Goal: Download file/media

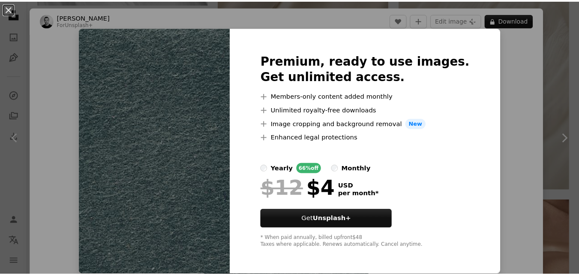
scroll to position [1401, 0]
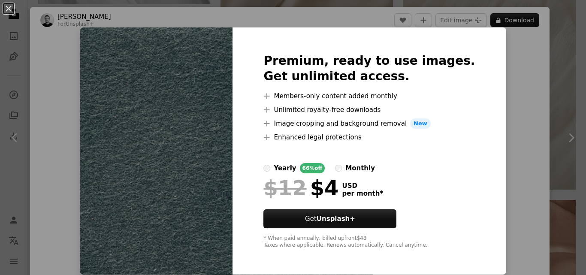
click at [497, 87] on div "An X shape Premium, ready to use images. Get unlimited access. A plus sign Memb…" at bounding box center [293, 137] width 586 height 275
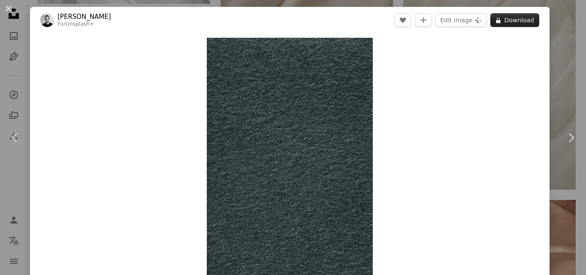
click at [513, 21] on button "A lock Download" at bounding box center [514, 20] width 49 height 14
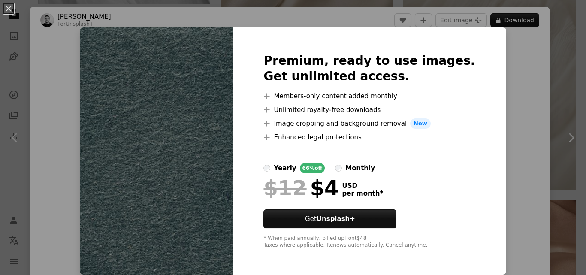
click at [520, 98] on div "An X shape Premium, ready to use images. Get unlimited access. A plus sign Memb…" at bounding box center [293, 137] width 586 height 275
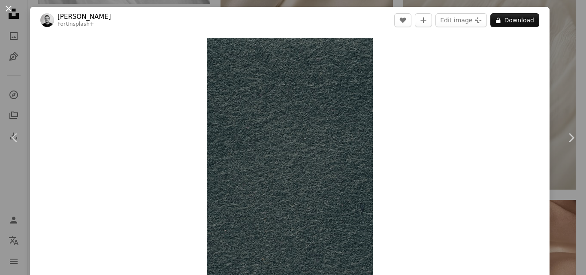
click at [11, 9] on button "An X shape" at bounding box center [8, 8] width 10 height 10
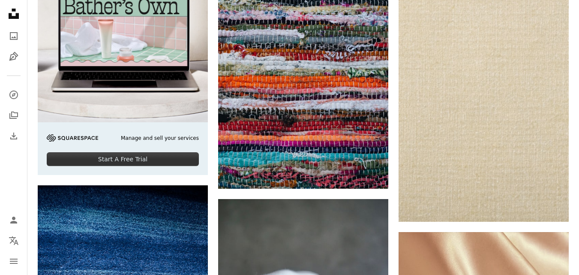
scroll to position [2259, 0]
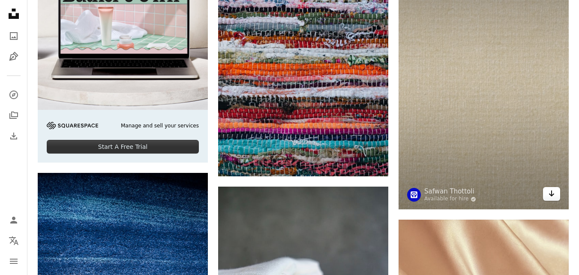
click at [554, 197] on icon "Arrow pointing down" at bounding box center [551, 193] width 7 height 10
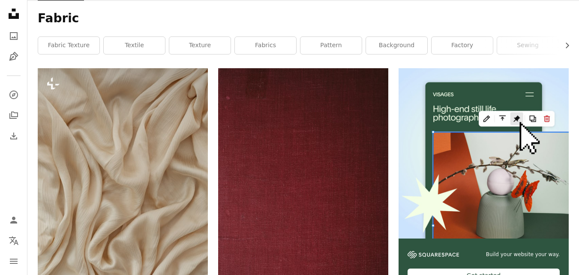
scroll to position [115, 0]
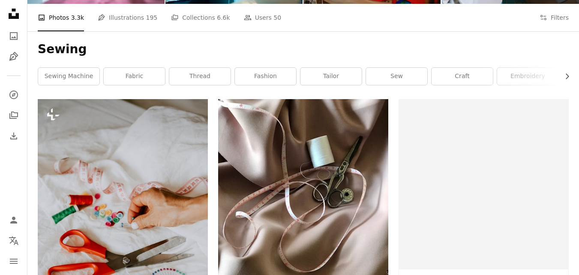
scroll to position [88, 0]
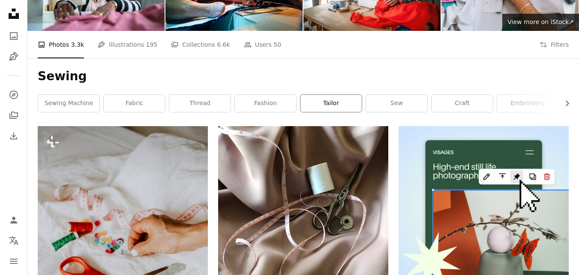
click at [328, 102] on link "tailor" at bounding box center [331, 103] width 61 height 17
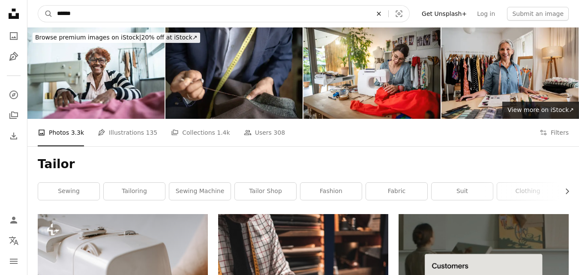
click at [389, 15] on icon "An X shape" at bounding box center [379, 13] width 19 height 7
type input "**********"
click at [38, 6] on button "A magnifying glass" at bounding box center [45, 14] width 15 height 16
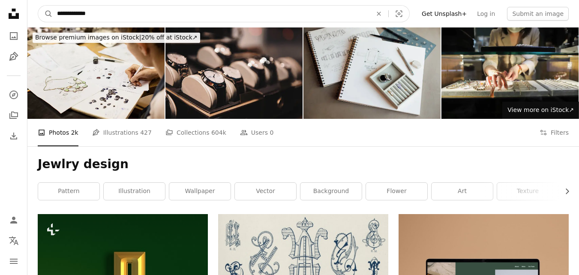
click at [118, 15] on input "**********" at bounding box center [211, 14] width 317 height 16
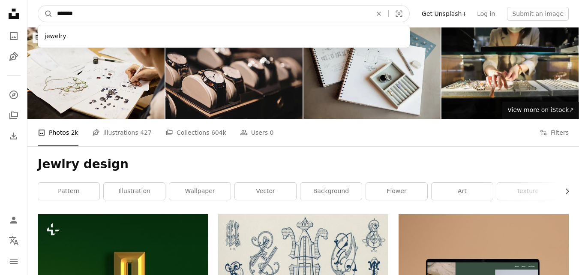
type input "******"
click at [38, 6] on button "A magnifying glass" at bounding box center [45, 14] width 15 height 16
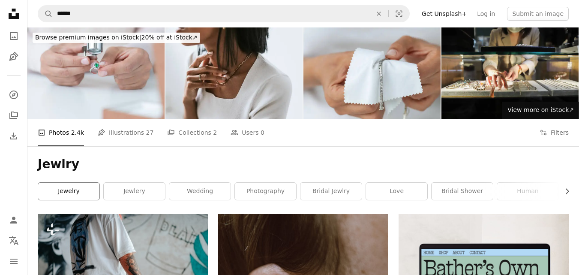
click at [83, 195] on link "jewelry" at bounding box center [68, 191] width 61 height 17
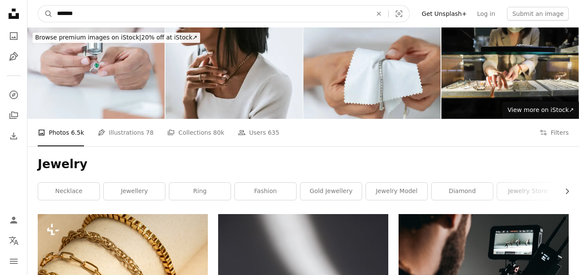
click at [103, 13] on input "*******" at bounding box center [211, 14] width 317 height 16
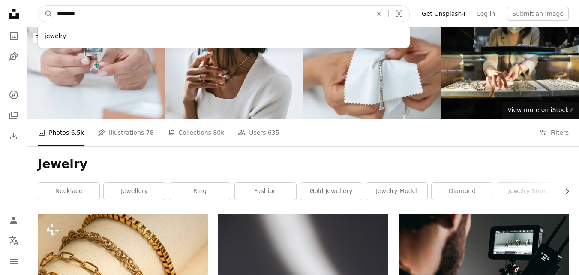
click at [103, 13] on input "*******" at bounding box center [211, 14] width 317 height 16
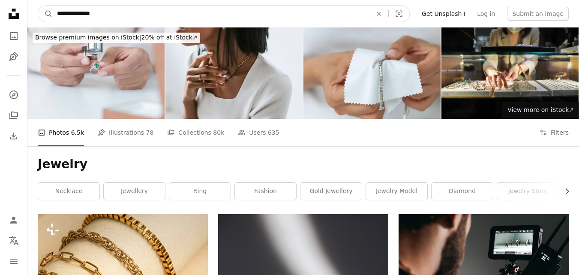
type input "**********"
click at [38, 6] on button "A magnifying glass" at bounding box center [45, 14] width 15 height 16
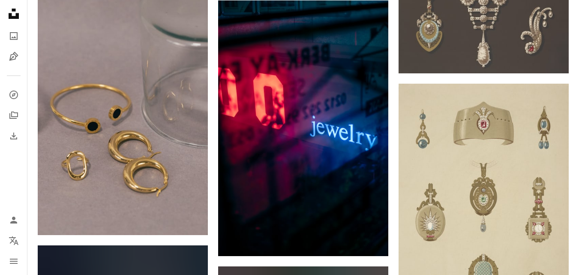
scroll to position [850, 0]
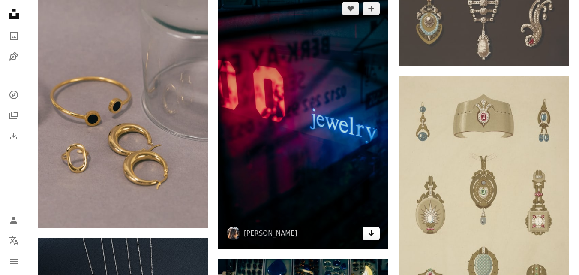
click at [371, 236] on icon "Arrow pointing down" at bounding box center [371, 233] width 7 height 10
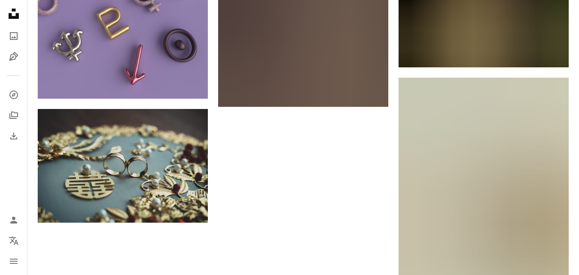
scroll to position [1922, 0]
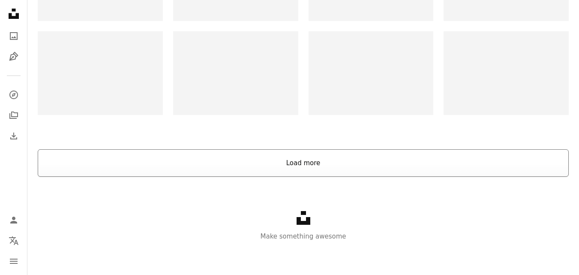
click at [432, 168] on button "Load more" at bounding box center [303, 162] width 531 height 27
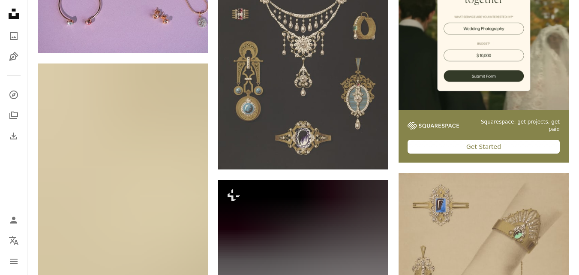
scroll to position [0, 0]
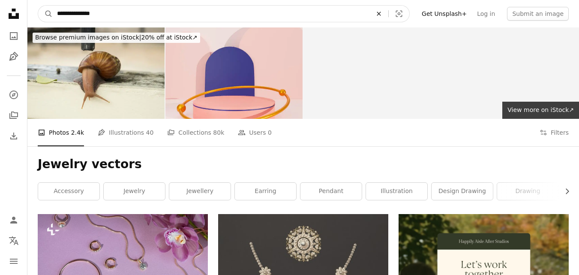
click at [388, 11] on icon "An X shape" at bounding box center [379, 13] width 19 height 7
type input "********"
click at [38, 6] on button "A magnifying glass" at bounding box center [45, 14] width 15 height 16
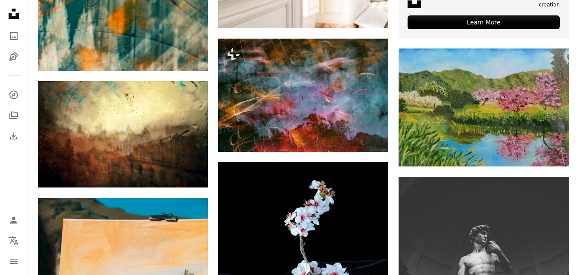
scroll to position [420, 0]
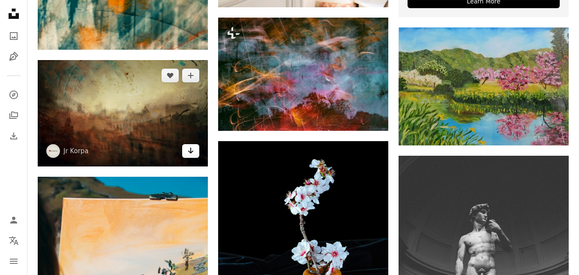
click at [192, 154] on icon "Arrow pointing down" at bounding box center [190, 150] width 7 height 10
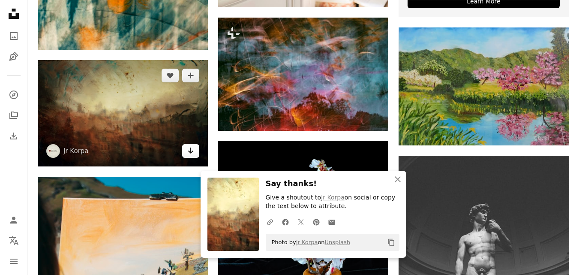
click at [192, 154] on icon "Arrow pointing down" at bounding box center [190, 150] width 7 height 10
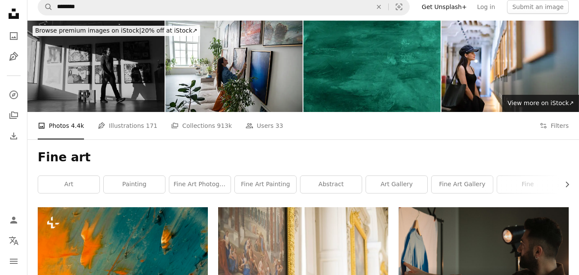
scroll to position [0, 0]
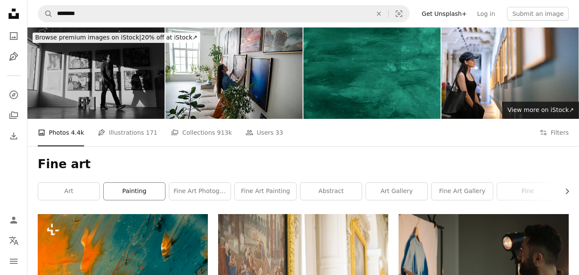
click at [124, 193] on link "painting" at bounding box center [134, 191] width 61 height 17
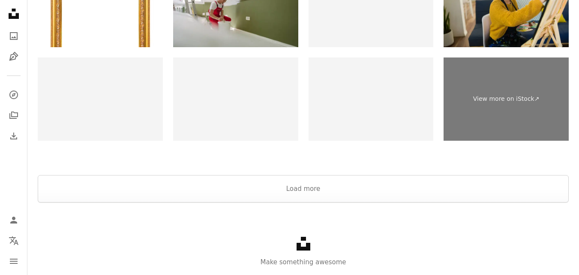
scroll to position [1992, 0]
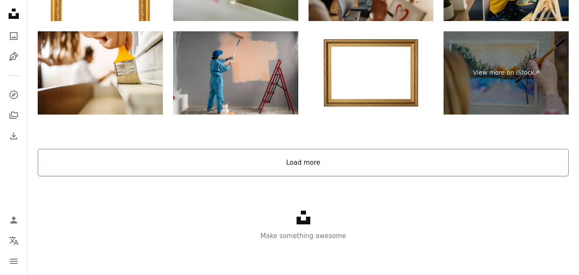
click at [375, 156] on button "Load more" at bounding box center [303, 162] width 531 height 27
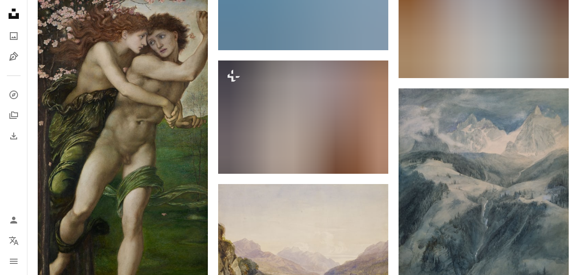
scroll to position [0, 0]
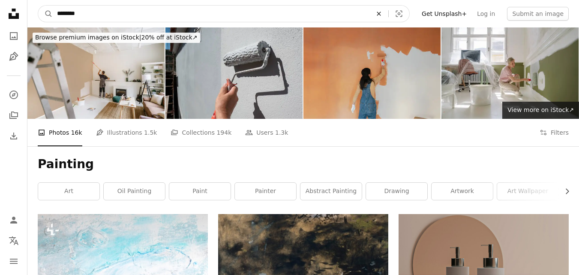
click at [389, 15] on icon "An X shape" at bounding box center [379, 13] width 19 height 7
type input "**********"
click at [38, 6] on button "A magnifying glass" at bounding box center [45, 14] width 15 height 16
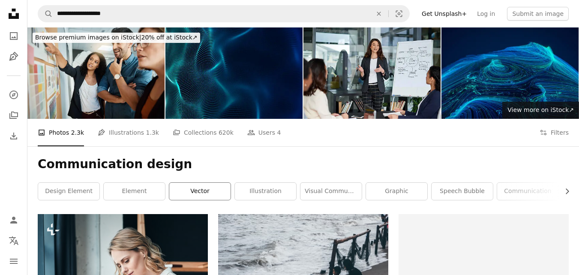
click at [202, 191] on link "vector" at bounding box center [199, 191] width 61 height 17
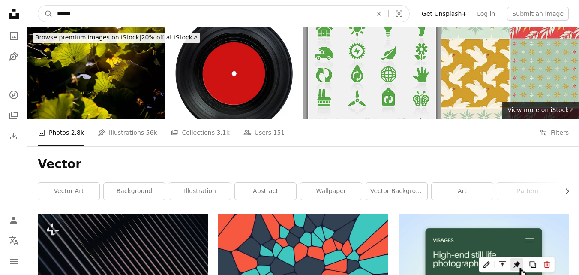
click at [177, 14] on input "******" at bounding box center [211, 14] width 317 height 16
type input "*"
type input "**********"
click at [38, 6] on button "A magnifying glass" at bounding box center [45, 14] width 15 height 16
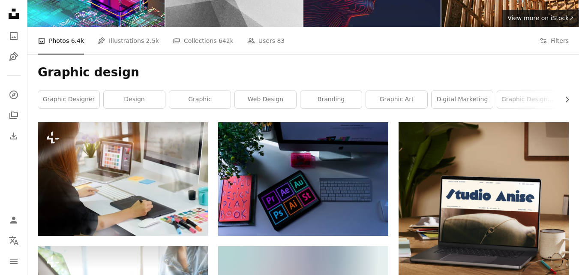
scroll to position [107, 0]
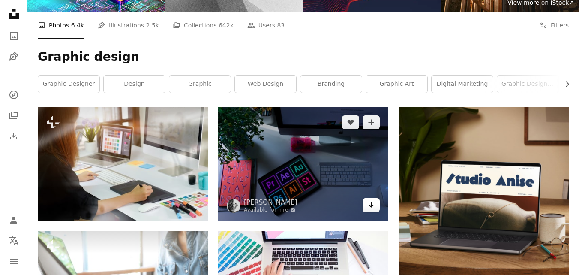
click at [374, 208] on icon "Arrow pointing down" at bounding box center [371, 204] width 7 height 10
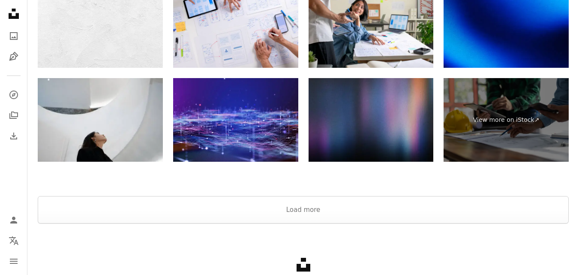
scroll to position [1636, 0]
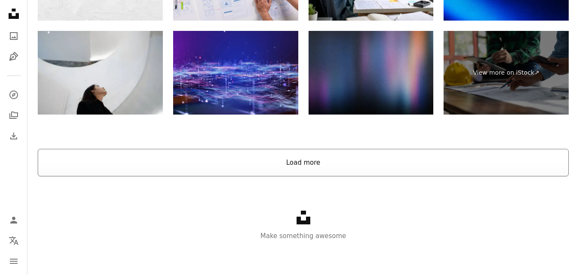
click at [356, 162] on button "Load more" at bounding box center [303, 162] width 531 height 27
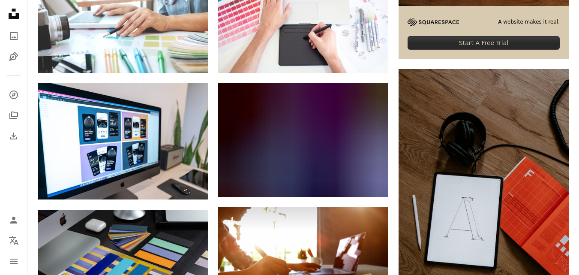
scroll to position [0, 0]
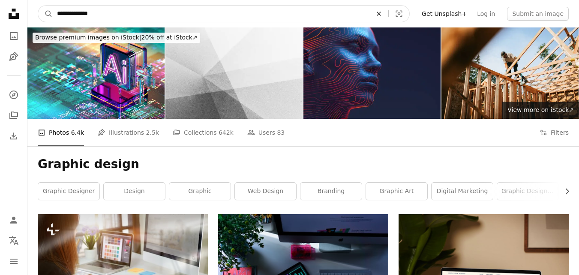
click at [389, 14] on icon "An X shape" at bounding box center [379, 13] width 19 height 7
type input "**********"
click at [38, 6] on button "A magnifying glass" at bounding box center [45, 14] width 15 height 16
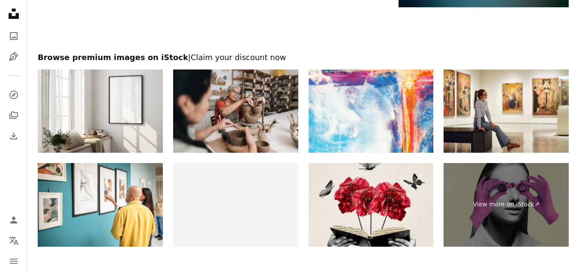
scroll to position [1769, 0]
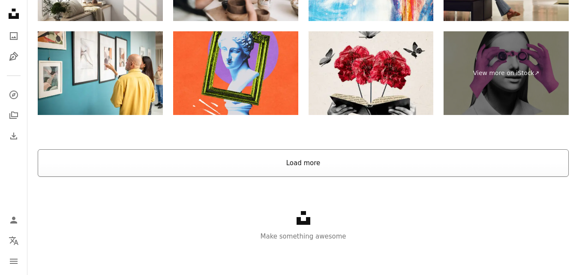
click at [344, 159] on button "Load more" at bounding box center [303, 162] width 531 height 27
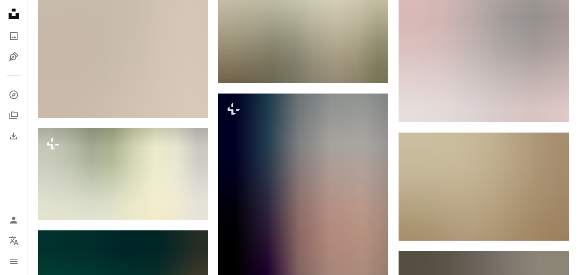
scroll to position [4283, 0]
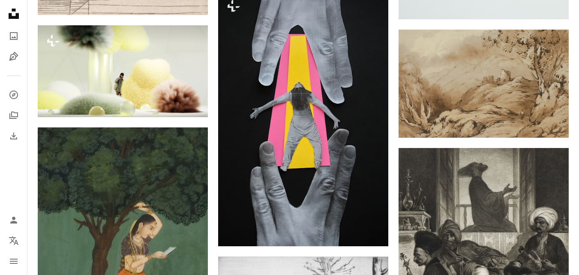
drag, startPoint x: 573, startPoint y: 209, endPoint x: 570, endPoint y: 232, distance: 23.8
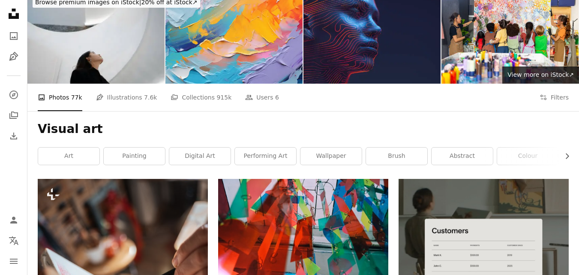
scroll to position [0, 0]
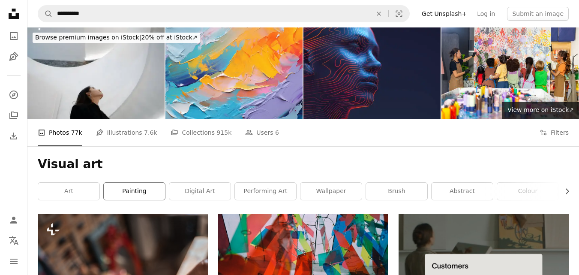
click at [150, 196] on link "painting" at bounding box center [134, 191] width 61 height 17
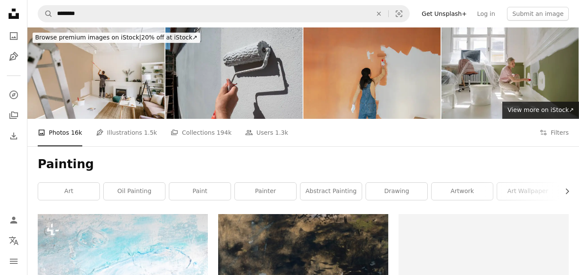
click at [211, 196] on link "paint" at bounding box center [199, 191] width 61 height 17
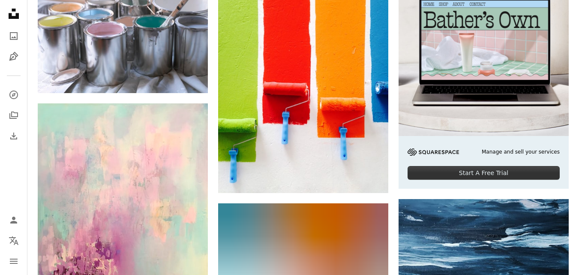
scroll to position [255, 0]
